Goal: Find specific page/section: Find specific page/section

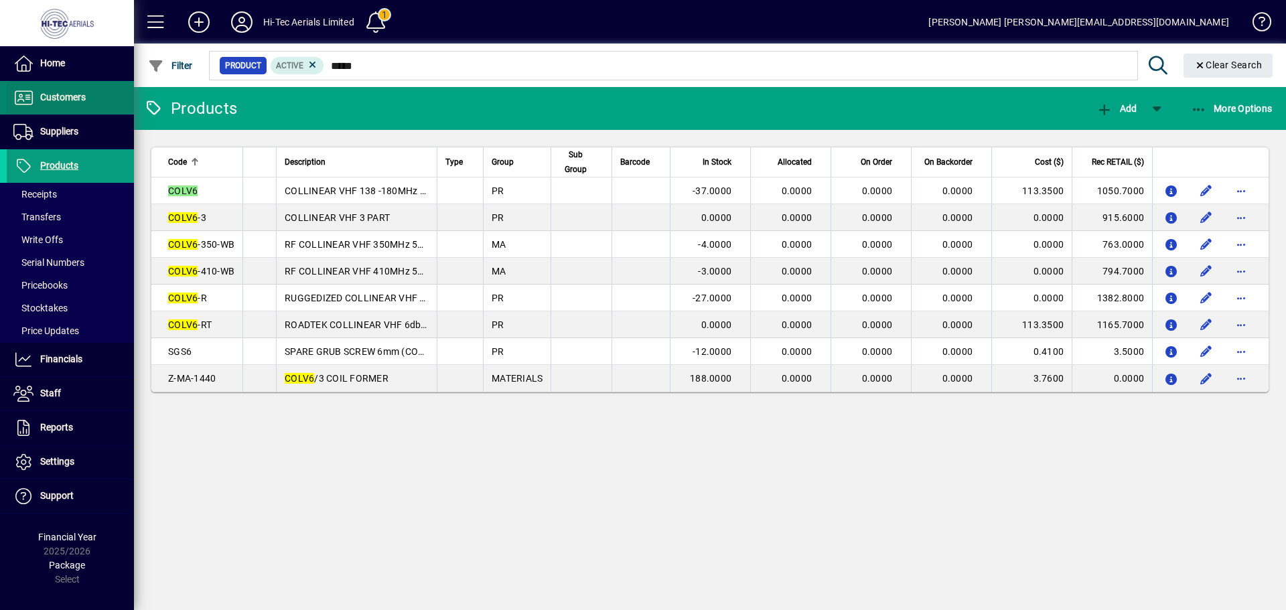
click at [62, 100] on span "Customers" at bounding box center [63, 97] width 46 height 11
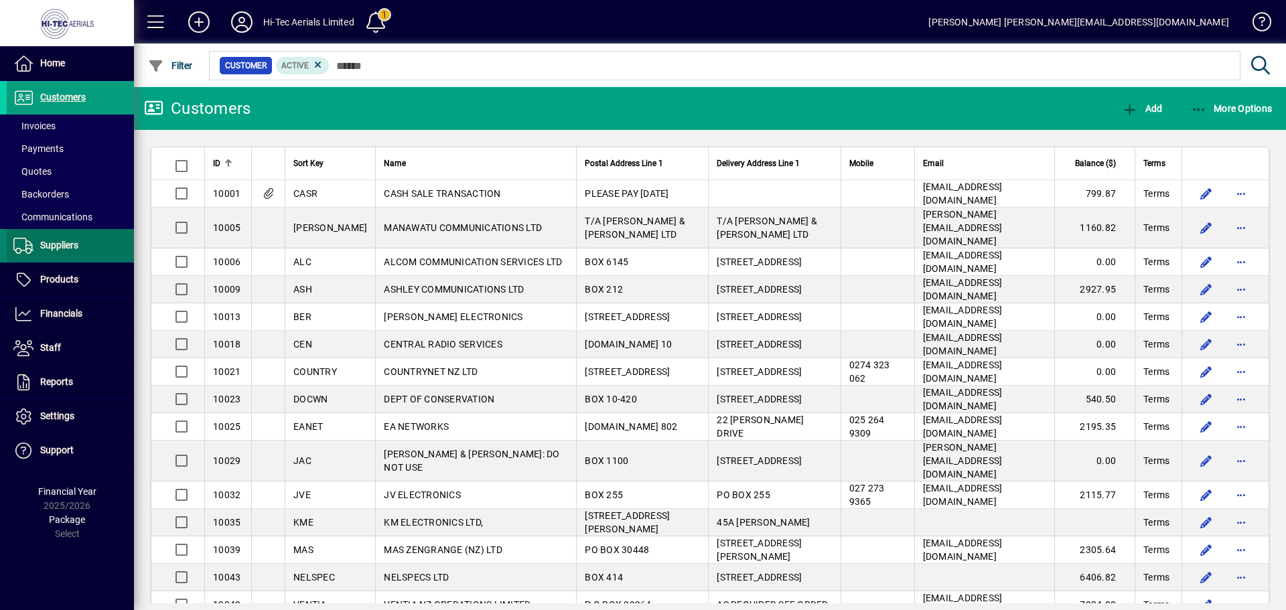
click at [58, 234] on span at bounding box center [70, 246] width 127 height 32
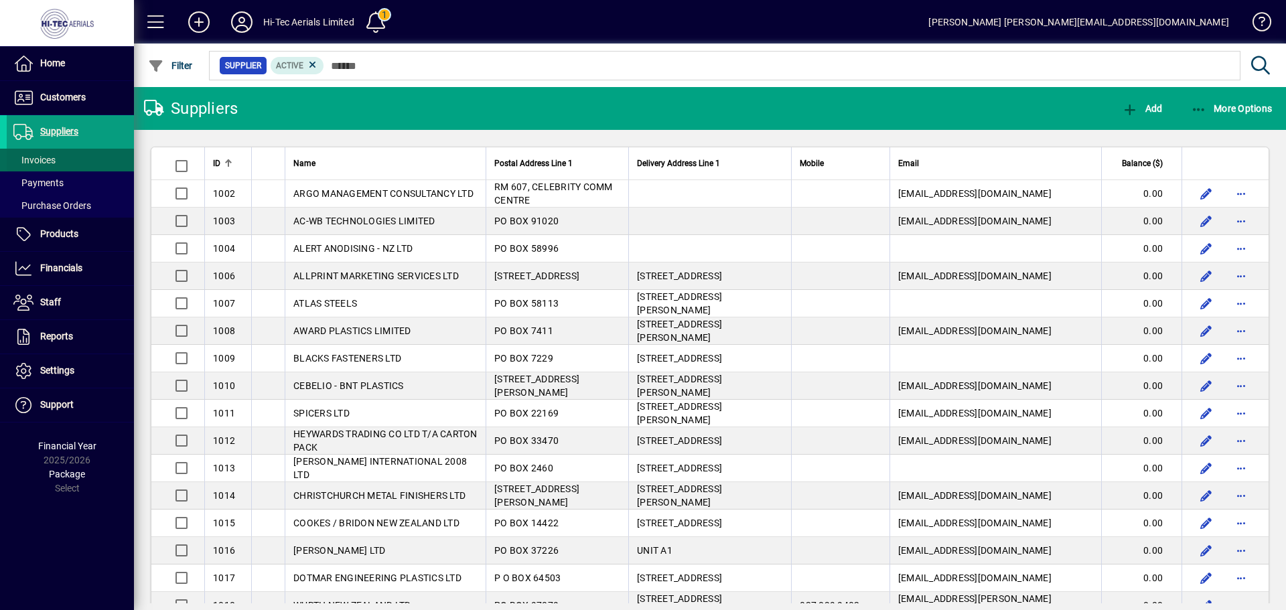
click at [56, 161] on span at bounding box center [70, 160] width 127 height 32
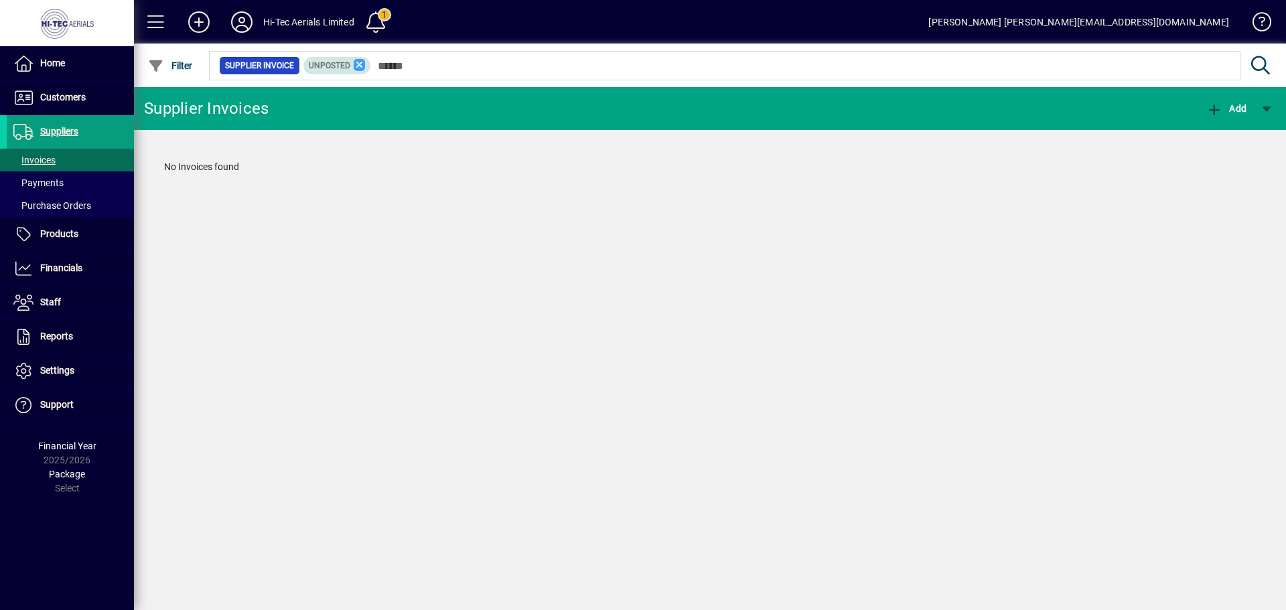
click at [358, 68] on icon at bounding box center [360, 65] width 12 height 12
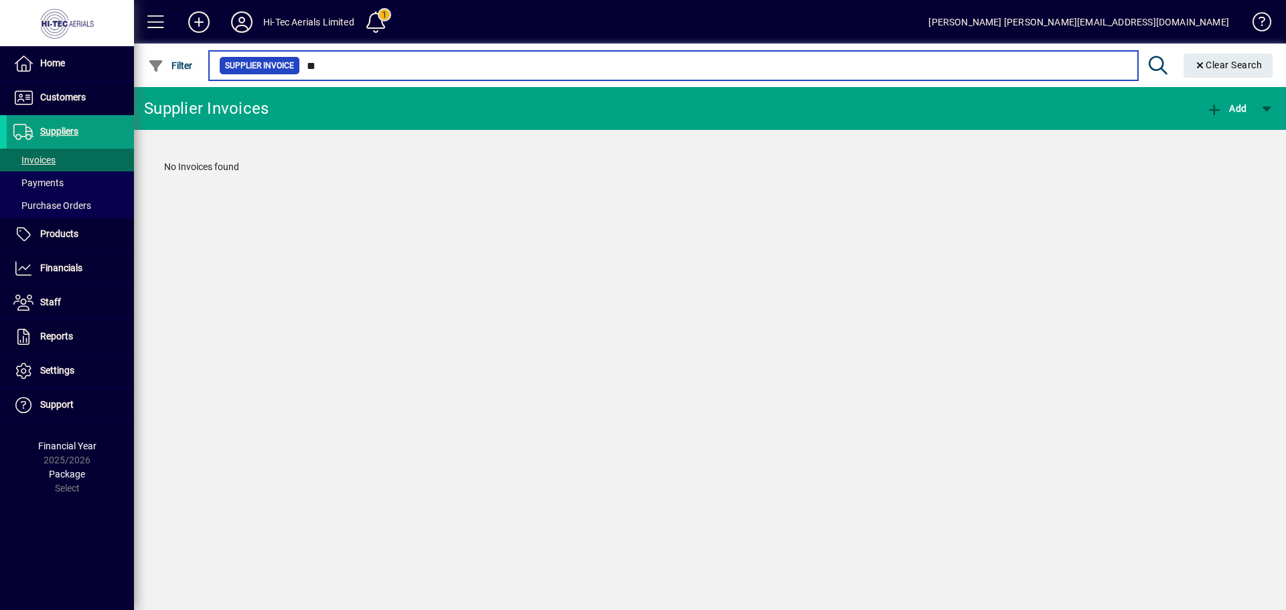
type input "*"
